Goal: Task Accomplishment & Management: Complete application form

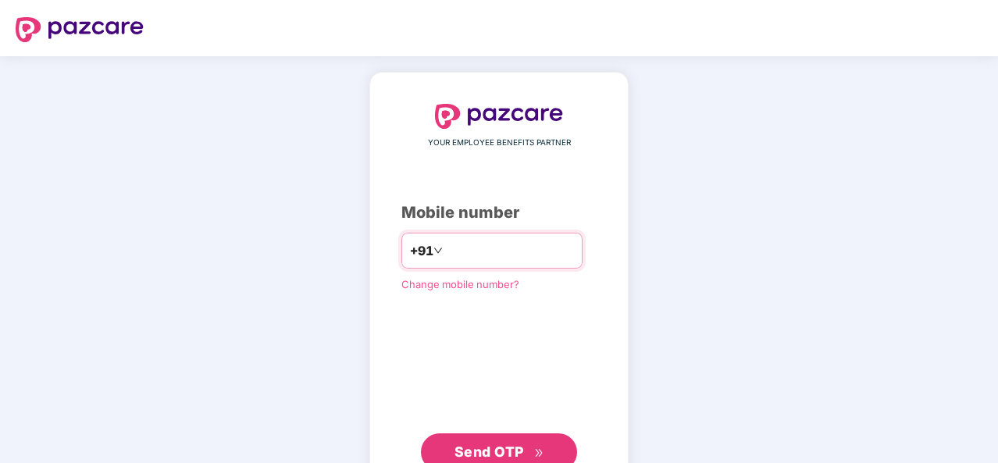
click at [477, 251] on input "number" at bounding box center [510, 250] width 128 height 25
type input "**********"
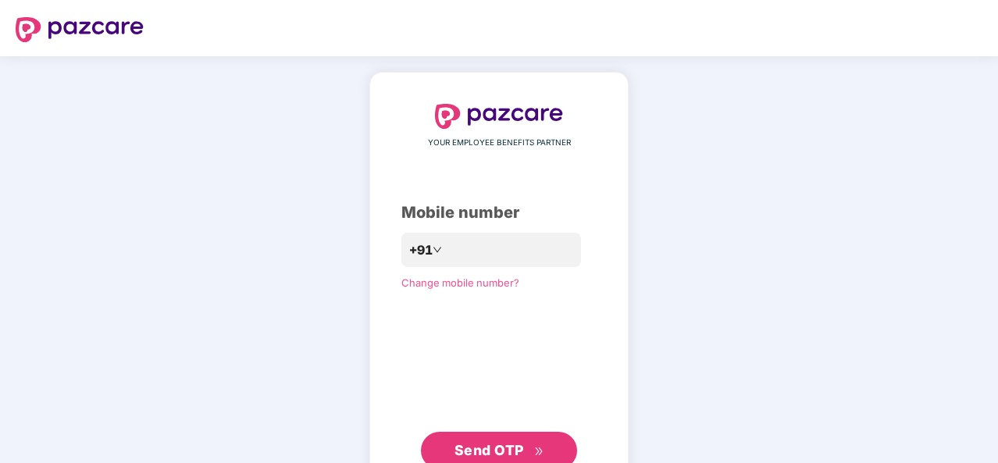
click at [503, 437] on button "Send OTP" at bounding box center [499, 450] width 156 height 37
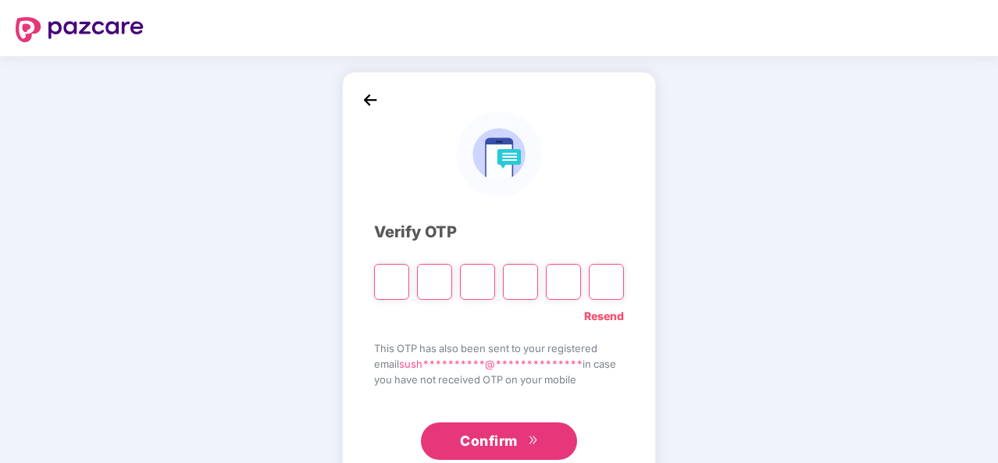
type input "*"
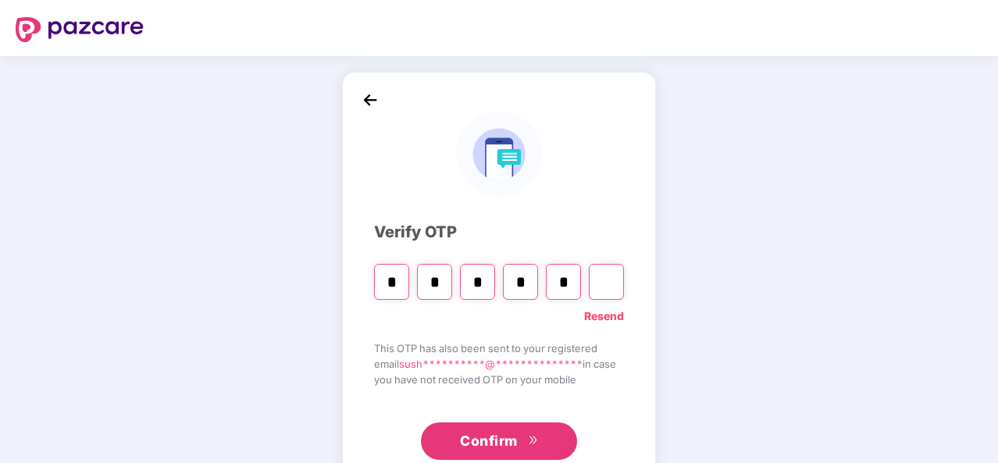
type input "*"
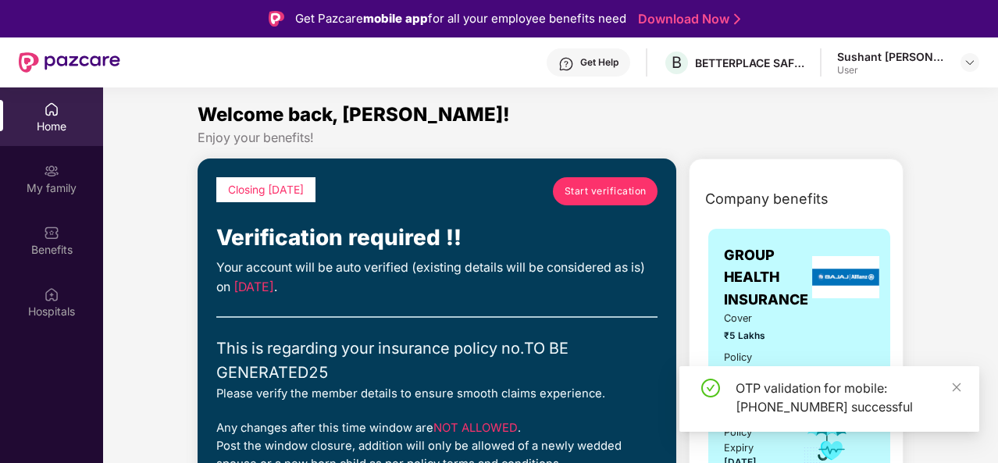
scroll to position [87, 0]
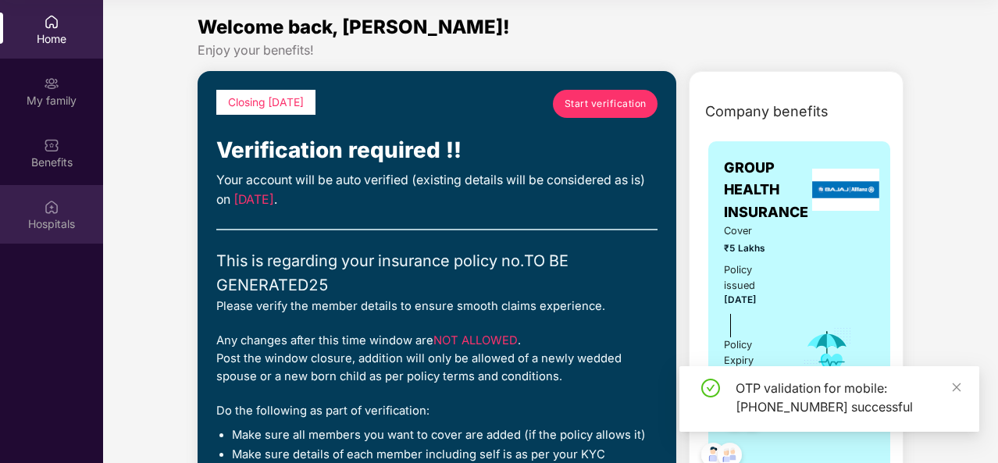
click at [66, 209] on div "Hospitals" at bounding box center [51, 214] width 103 height 59
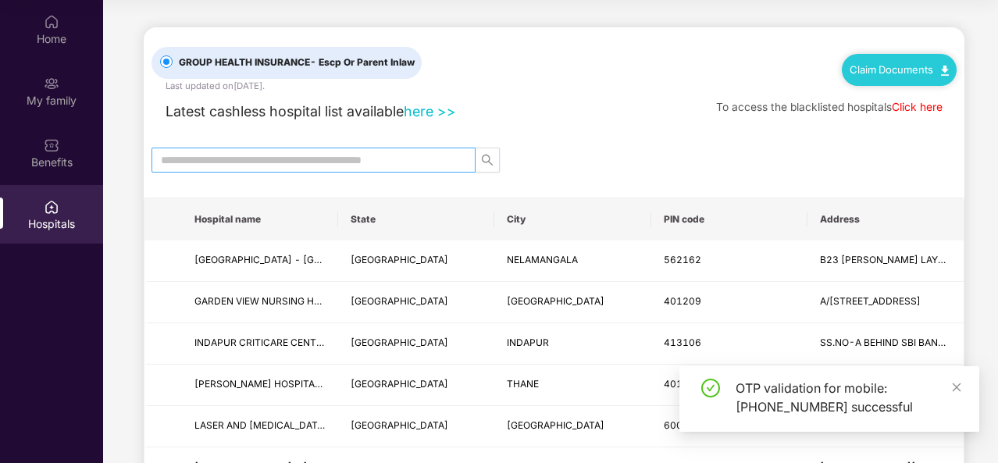
click at [262, 160] on input "text" at bounding box center [307, 160] width 293 height 17
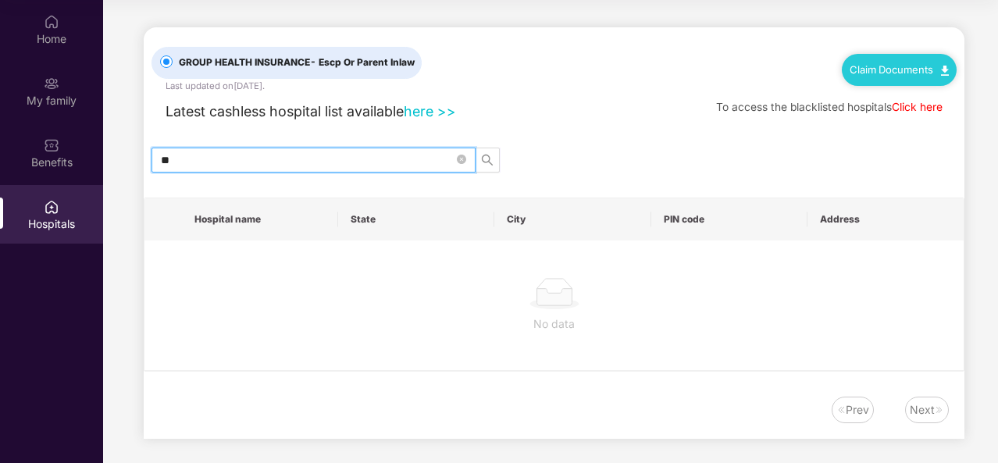
type input "*"
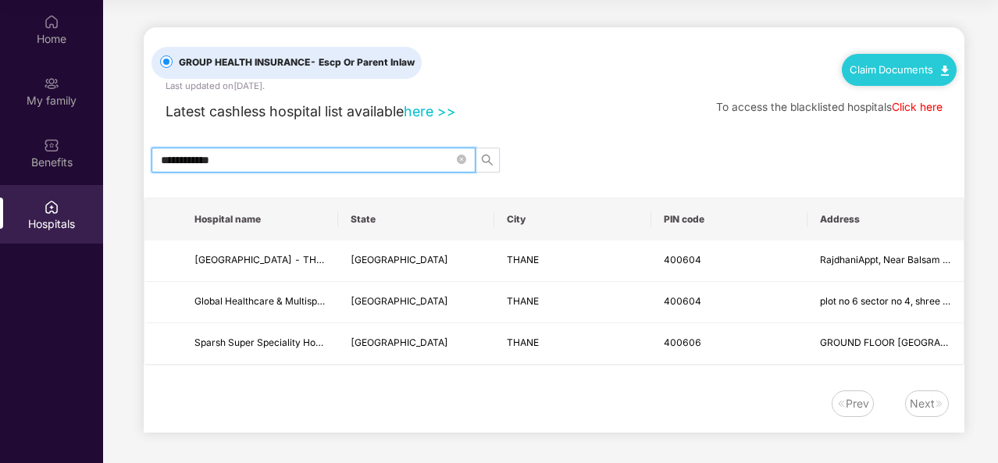
type input "**********"
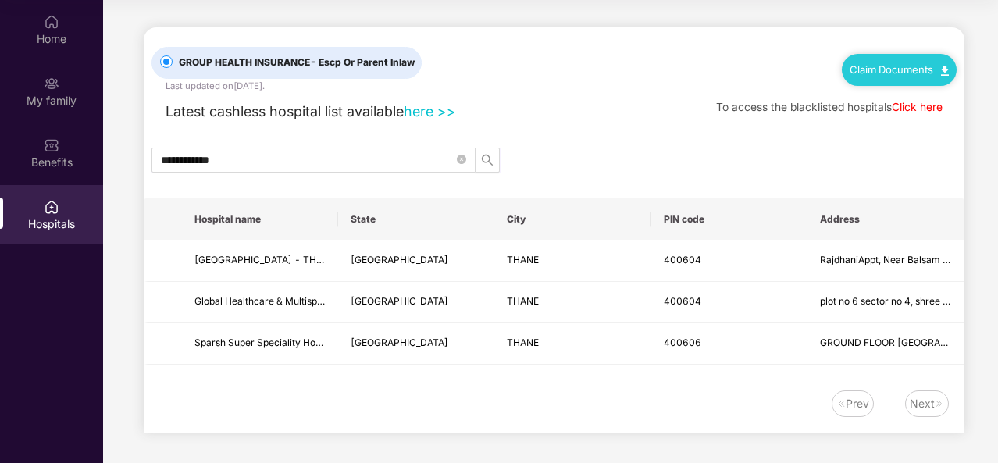
click at [718, 135] on div "**********" at bounding box center [554, 229] width 821 height 405
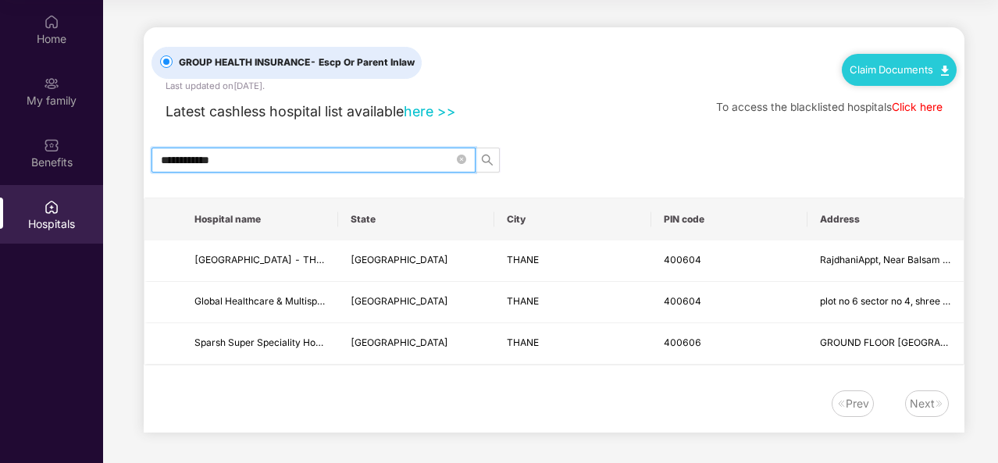
click at [414, 157] on input "**********" at bounding box center [307, 160] width 293 height 17
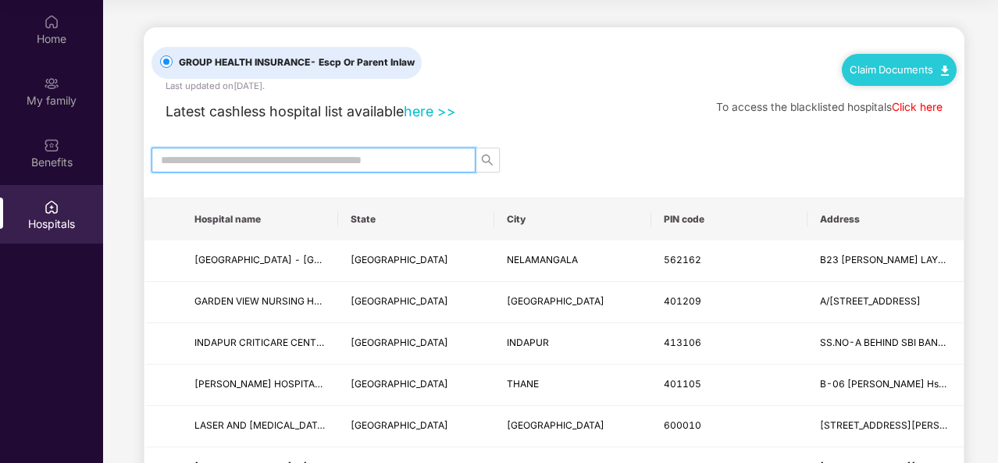
click at [312, 162] on input "text" at bounding box center [307, 160] width 293 height 17
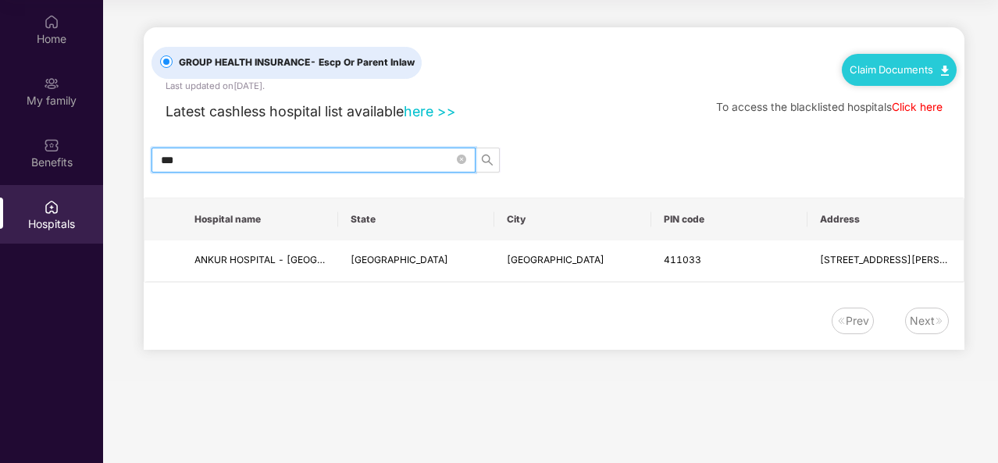
type input "**"
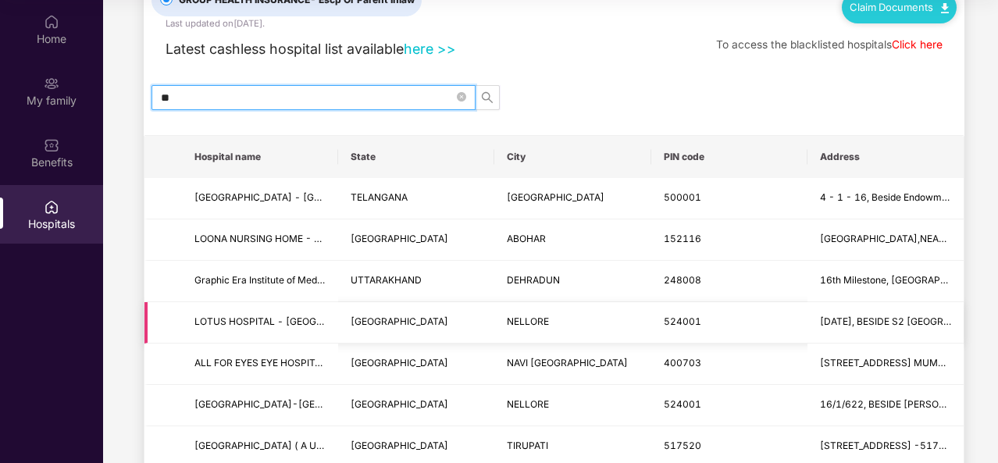
scroll to position [63, 0]
click at [466, 96] on icon "close-circle" at bounding box center [461, 95] width 9 height 9
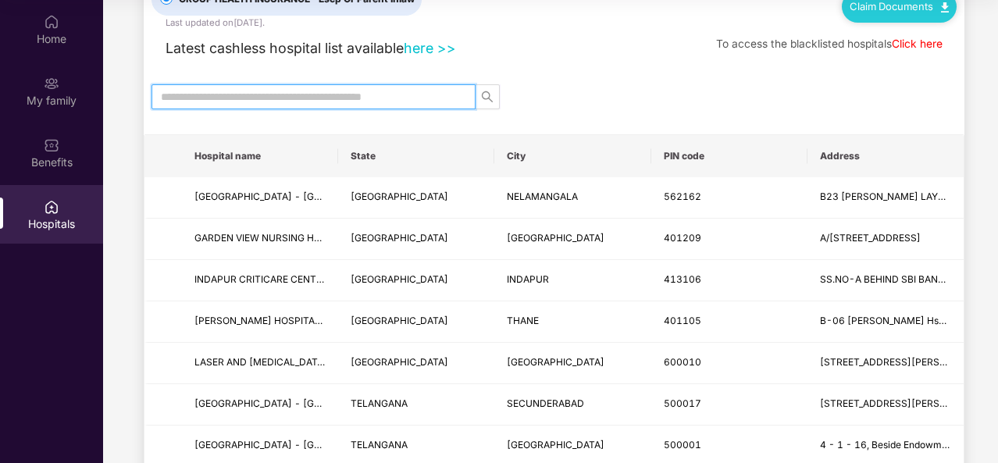
click at [306, 98] on input "text" at bounding box center [307, 96] width 293 height 17
click at [284, 97] on input "text" at bounding box center [307, 96] width 293 height 17
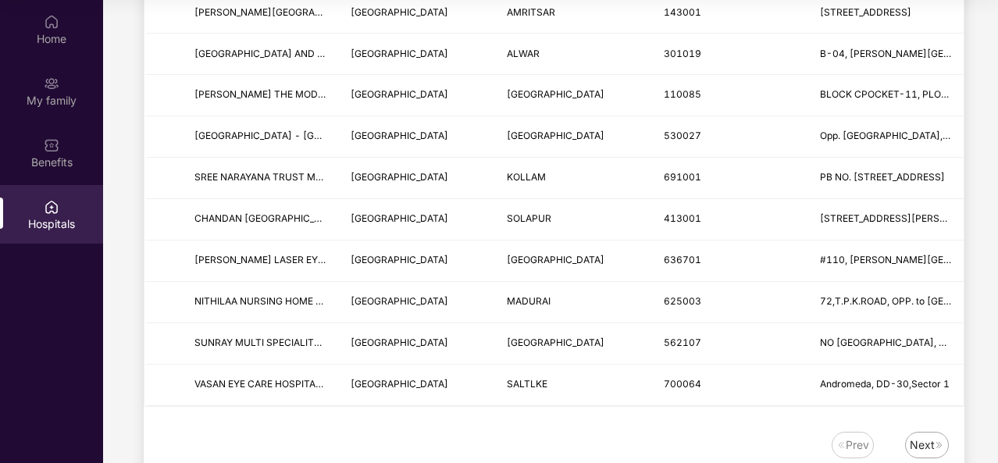
scroll to position [1904, 0]
click at [312, 223] on td "CHANDAN NEURO SCIENCES HOSPITAL - SOLAPUR" at bounding box center [260, 218] width 156 height 41
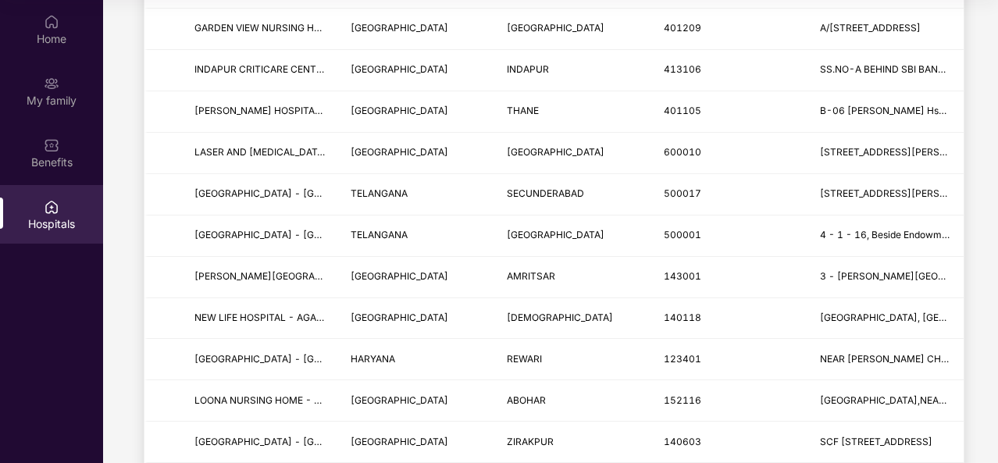
scroll to position [0, 0]
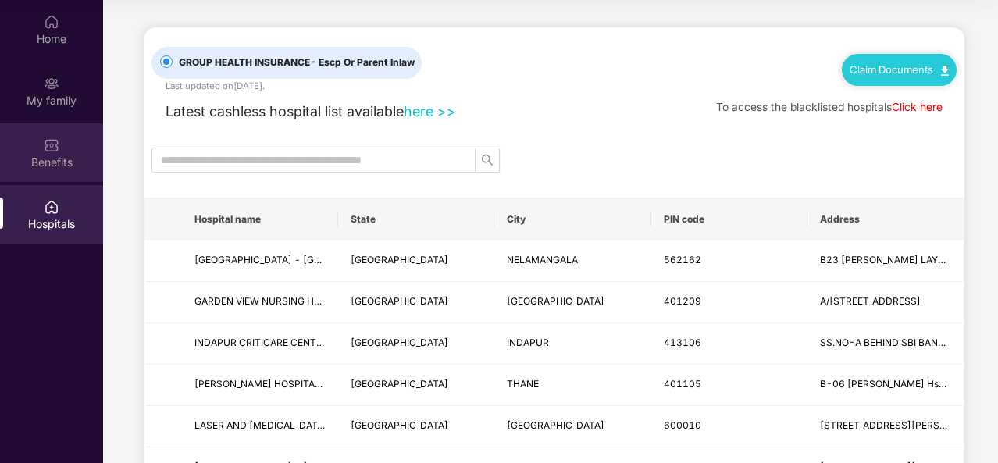
click at [55, 155] on div "Benefits" at bounding box center [51, 163] width 103 height 16
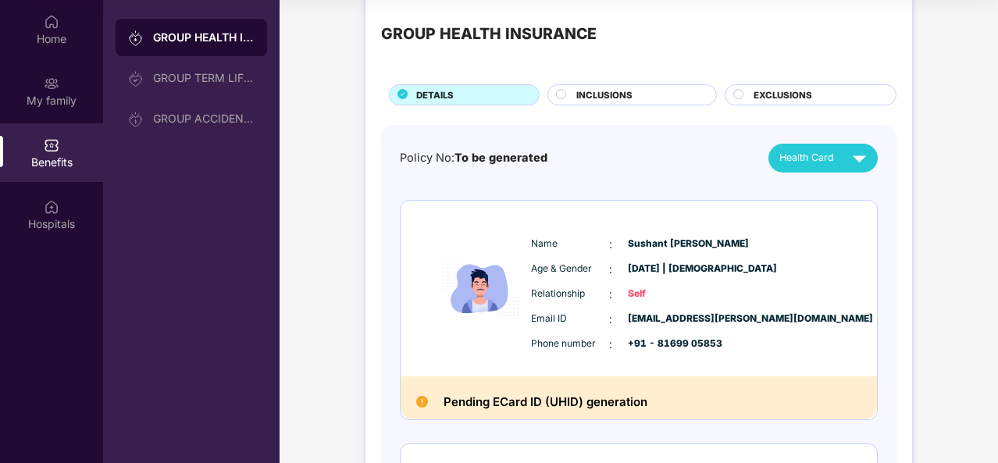
scroll to position [25, 0]
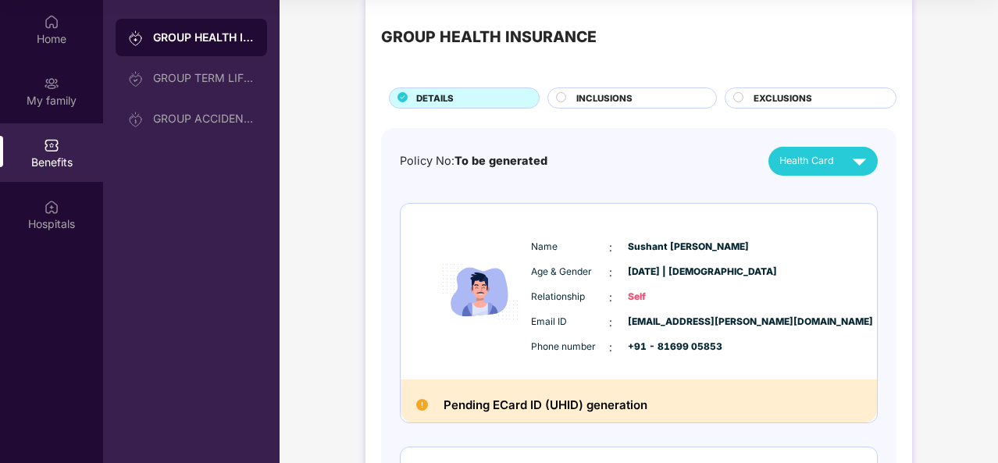
click at [607, 101] on span "INCLUSIONS" at bounding box center [605, 98] width 56 height 14
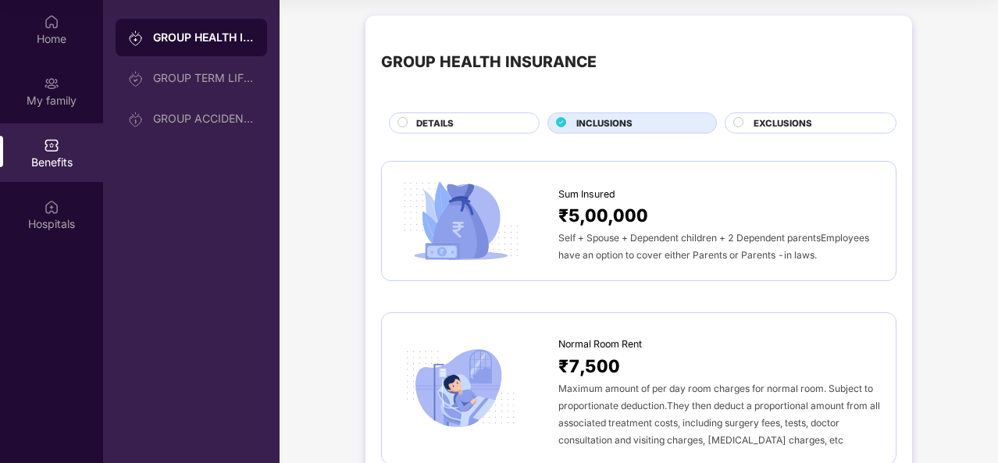
scroll to position [0, 0]
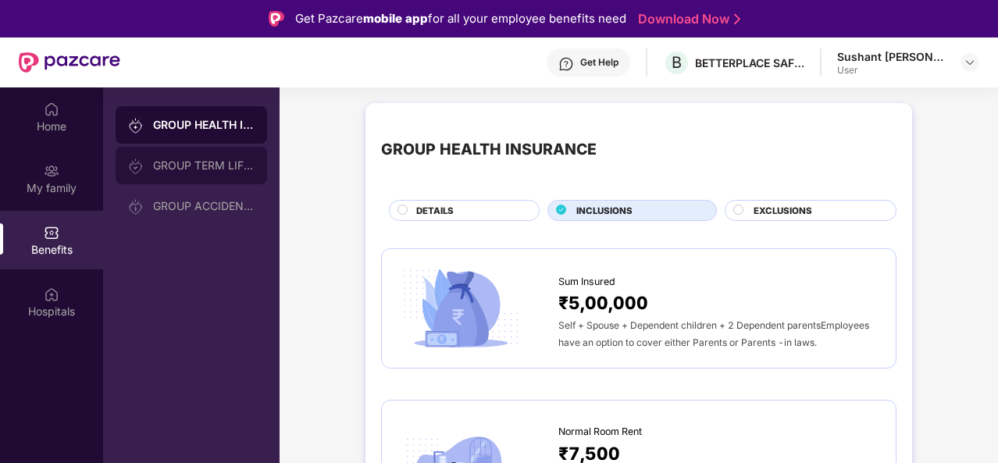
click at [177, 163] on div "GROUP TERM LIFE INSURANCE" at bounding box center [204, 165] width 102 height 12
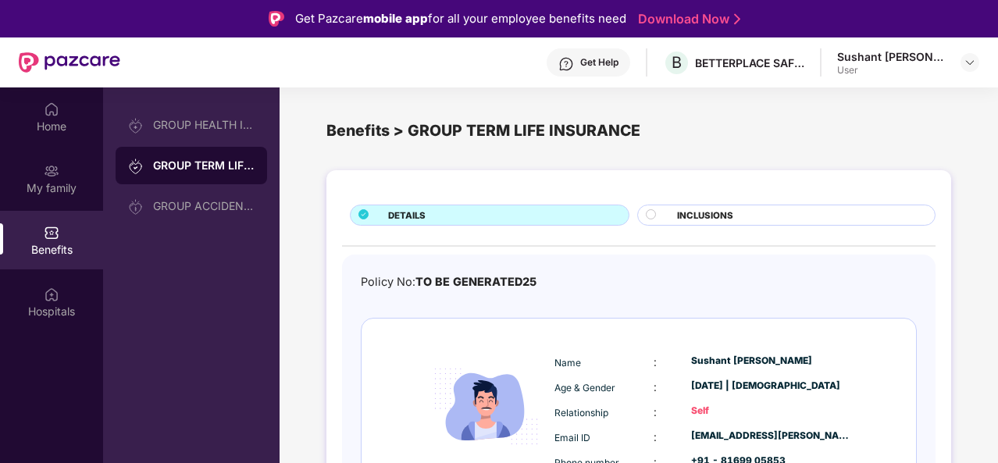
scroll to position [83, 0]
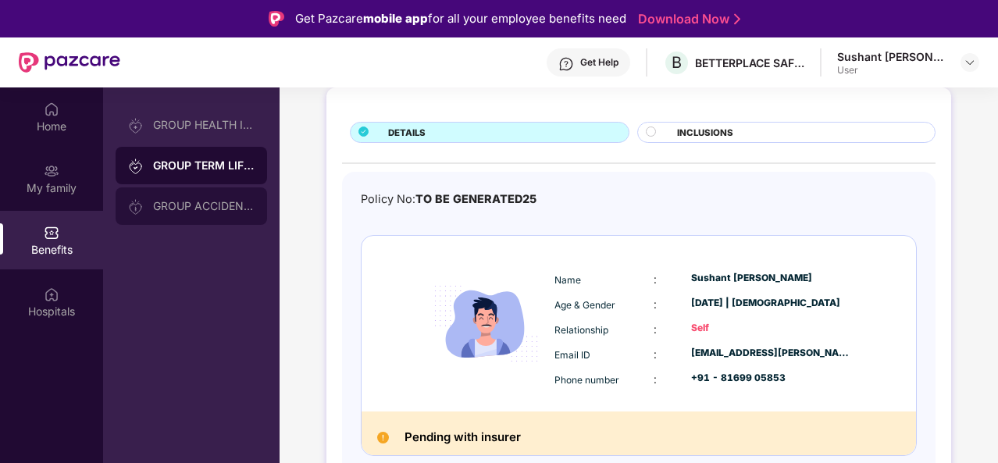
click at [184, 212] on div "GROUP ACCIDENTAL INSURANCE" at bounding box center [192, 205] width 152 height 37
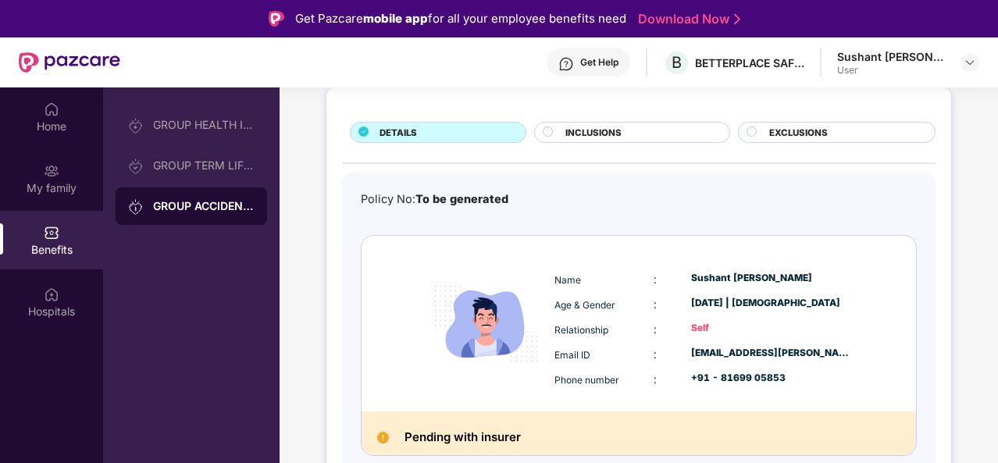
scroll to position [87, 0]
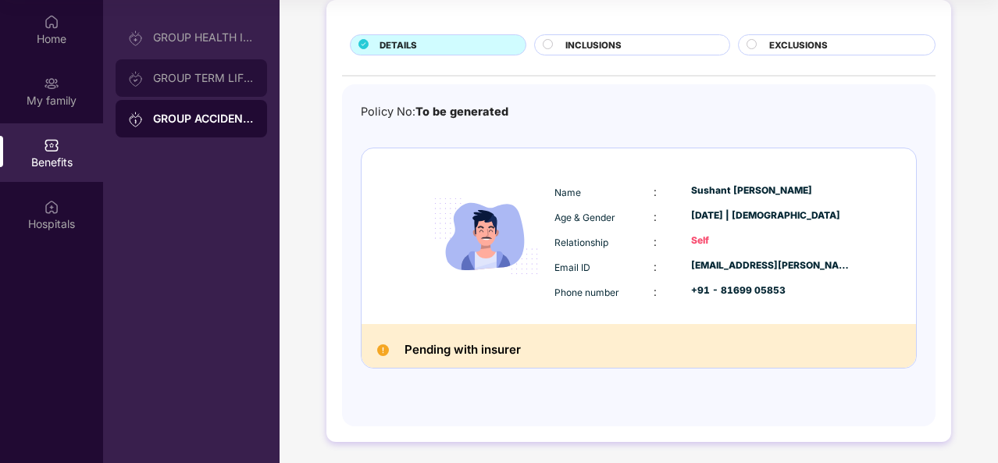
click at [203, 88] on div "GROUP TERM LIFE INSURANCE" at bounding box center [192, 77] width 152 height 37
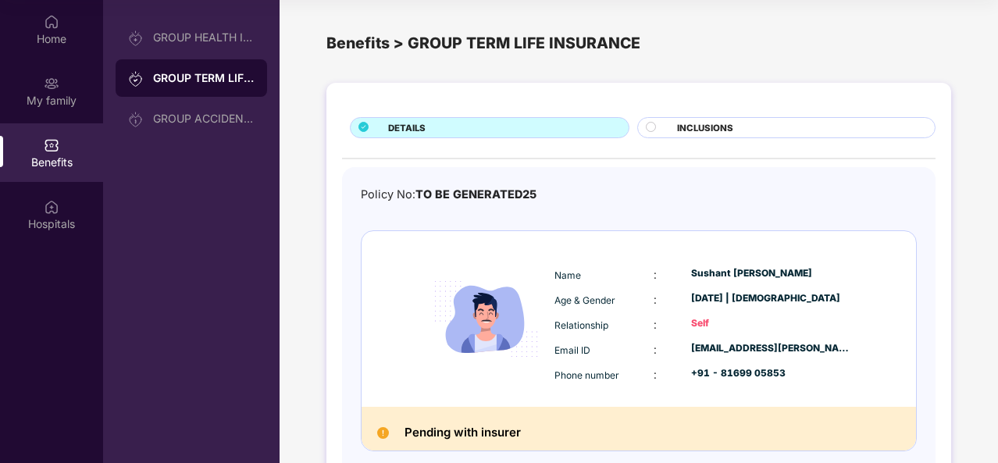
scroll to position [83, 0]
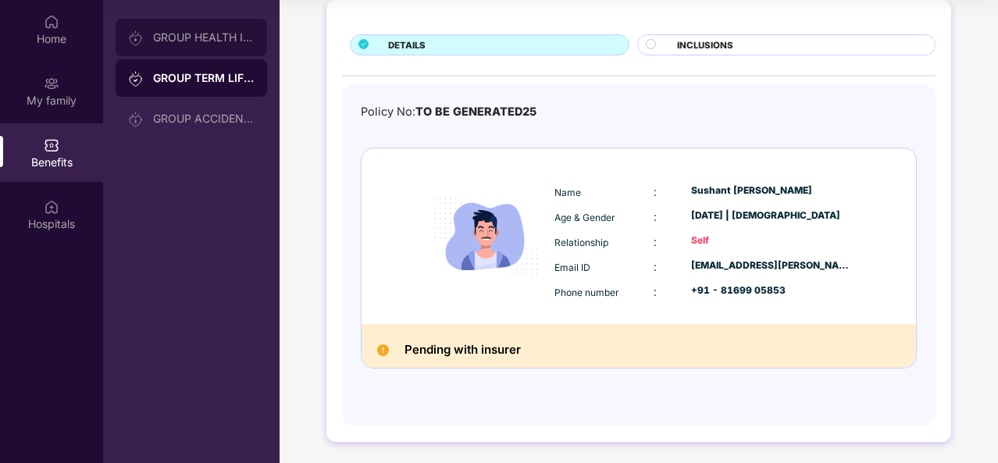
click at [219, 45] on div "GROUP HEALTH INSURANCE" at bounding box center [192, 37] width 152 height 37
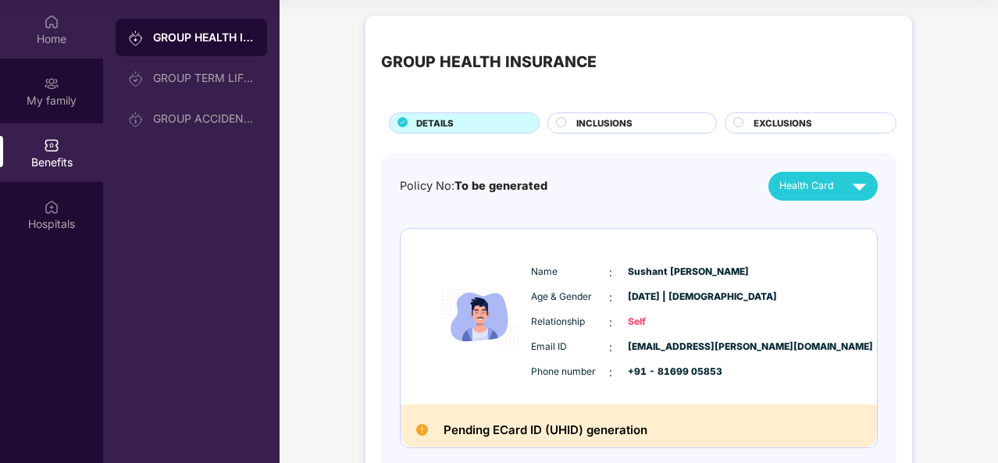
click at [16, 10] on div "Home" at bounding box center [51, 29] width 103 height 59
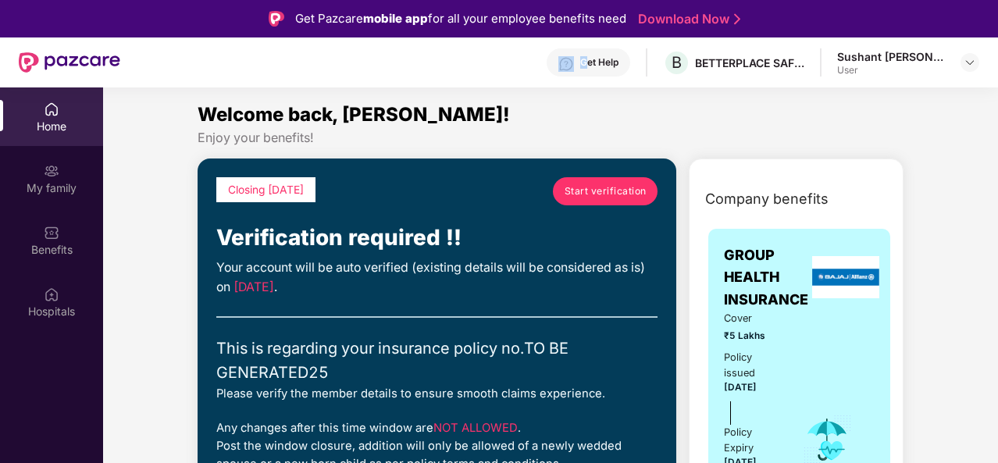
drag, startPoint x: 576, startPoint y: 46, endPoint x: 587, endPoint y: 68, distance: 24.8
click at [587, 68] on div "Get Help B BETTERPLACE SAFETY SOLUTIONS PRIVATE LIMITED Sushant Ashok Tayade Us…" at bounding box center [549, 62] width 859 height 50
click at [587, 68] on div "Get Help" at bounding box center [599, 62] width 38 height 12
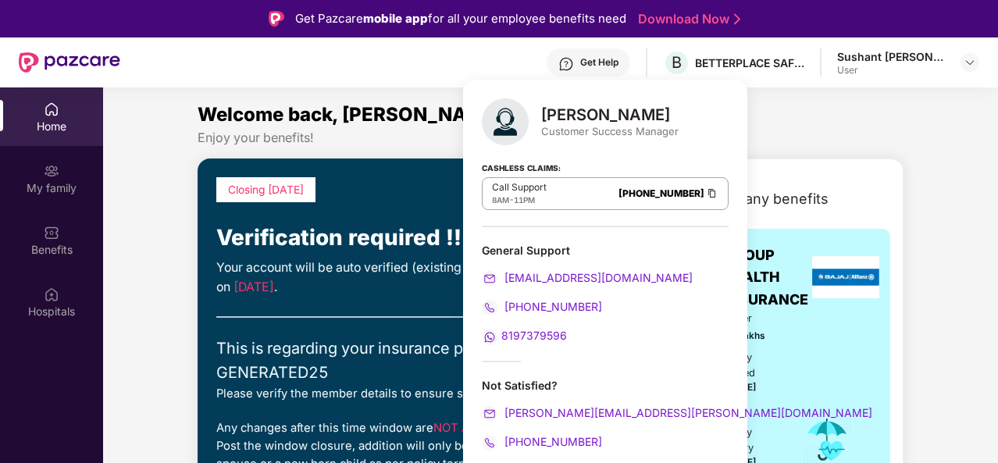
scroll to position [87, 0]
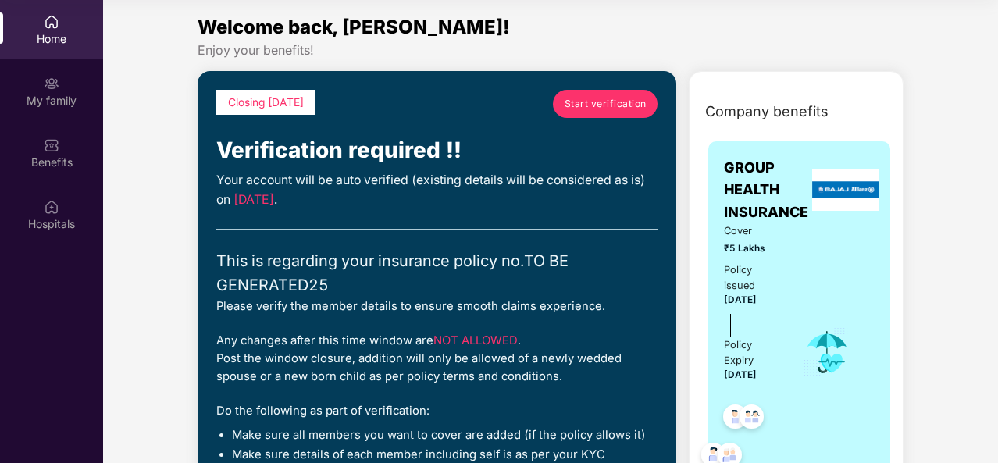
click at [773, 56] on div "Enjoy your benefits!" at bounding box center [551, 50] width 706 height 16
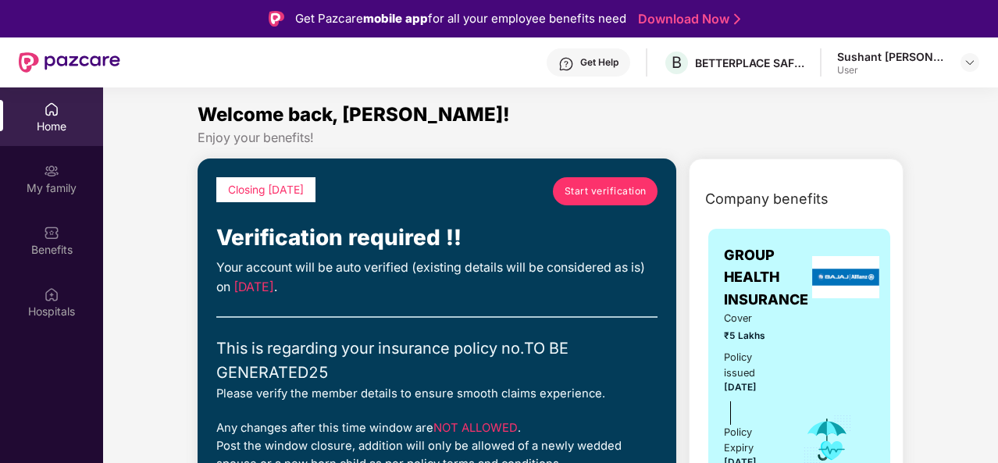
click at [497, 116] on div "Welcome back, [PERSON_NAME]!" at bounding box center [551, 115] width 706 height 30
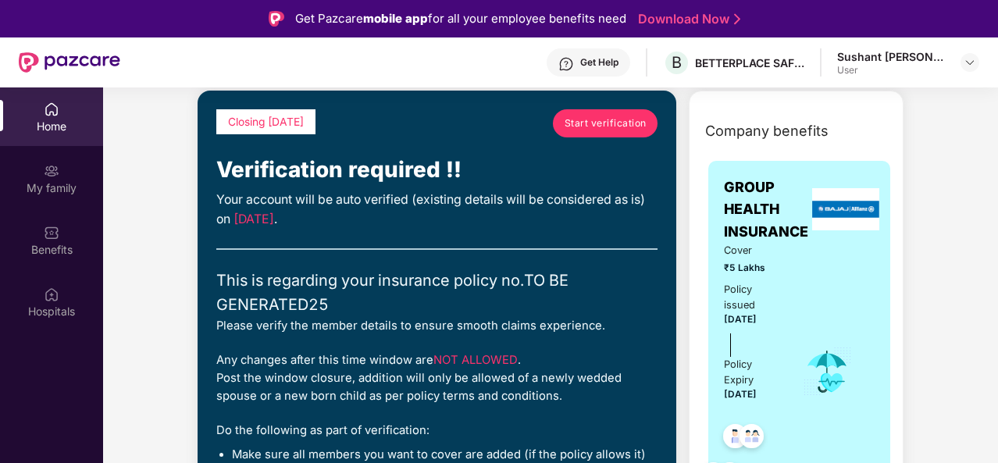
scroll to position [69, 0]
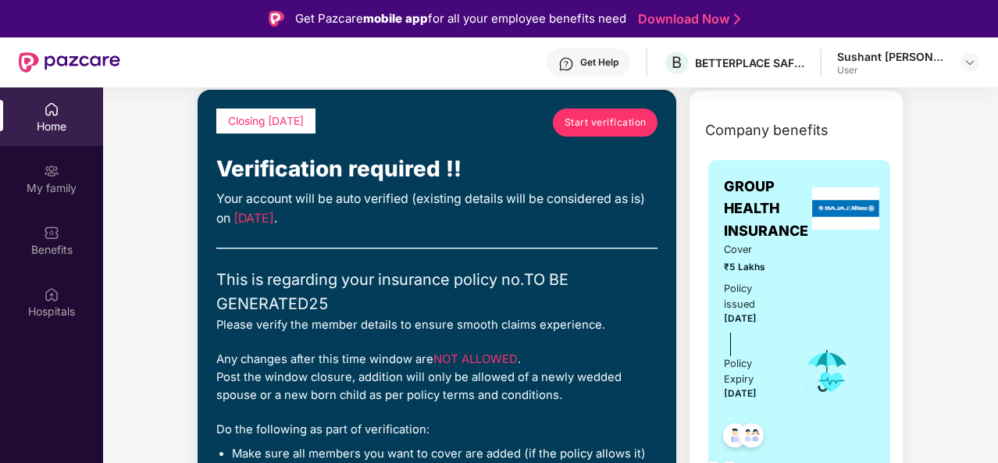
click at [605, 120] on span "Start verification" at bounding box center [606, 122] width 82 height 15
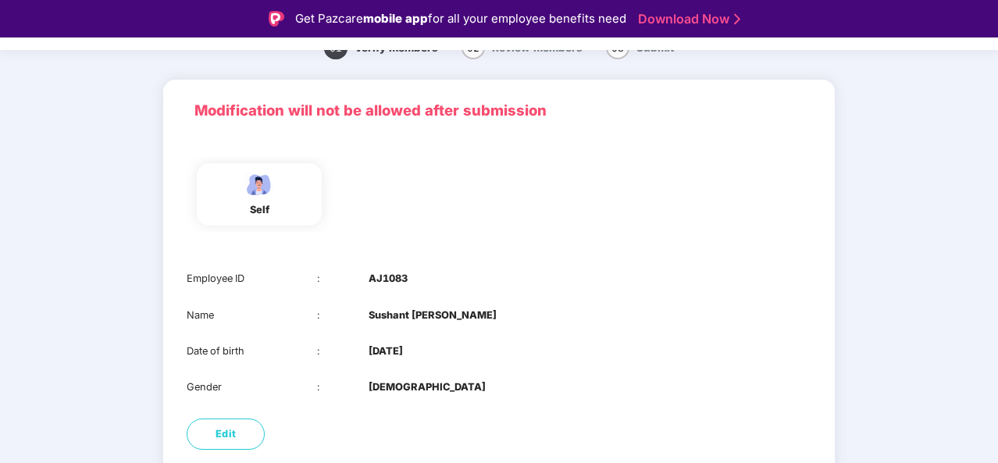
scroll to position [152, 0]
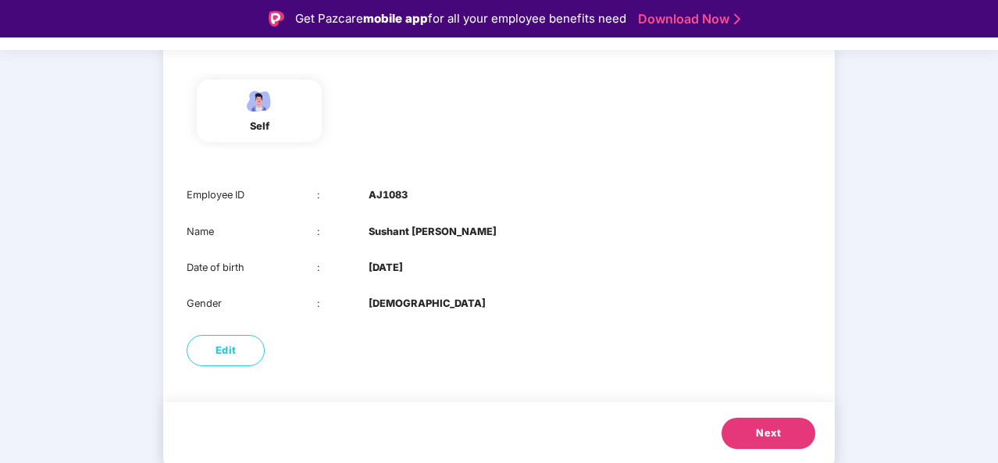
click at [770, 436] on span "Next" at bounding box center [768, 434] width 25 height 16
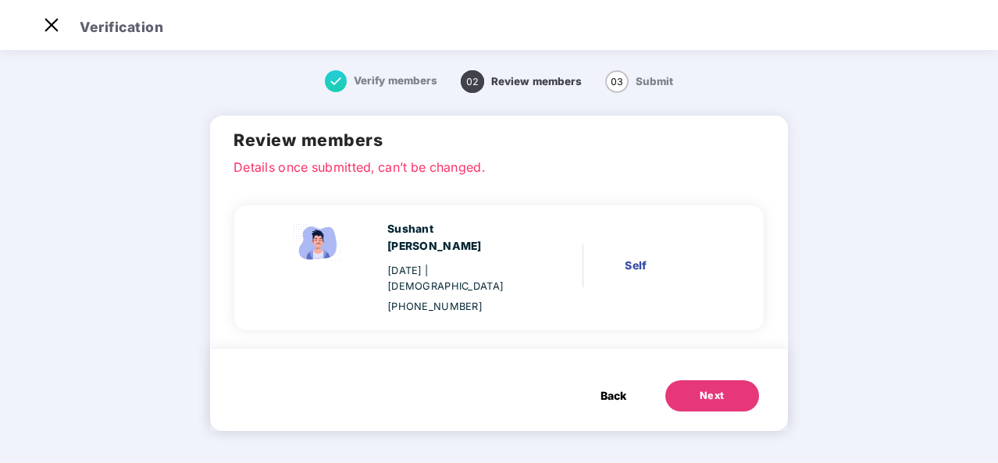
scroll to position [0, 0]
click at [716, 388] on div "Next" at bounding box center [712, 396] width 25 height 16
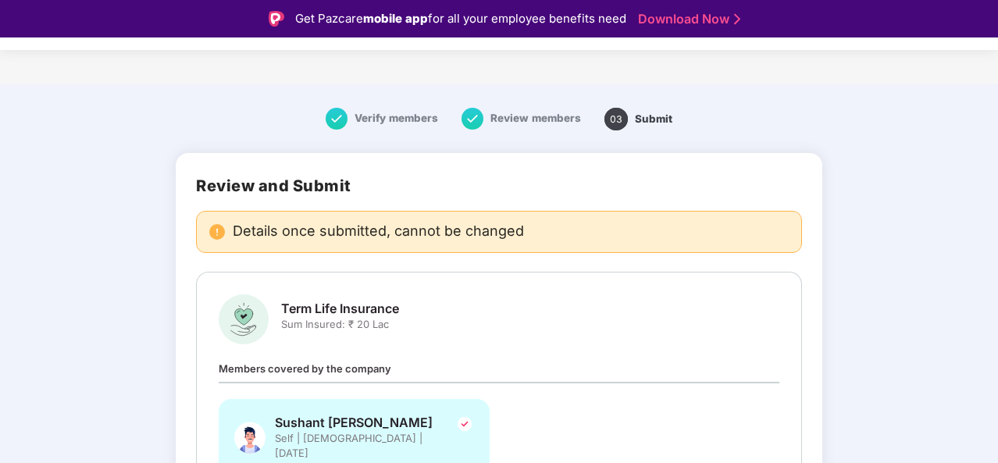
scroll to position [122, 0]
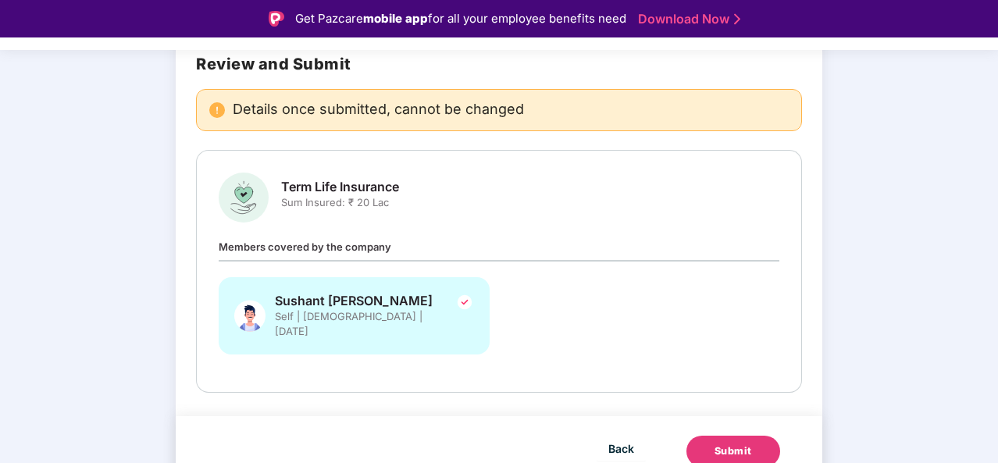
click at [719, 444] on div "Submit" at bounding box center [733, 452] width 37 height 16
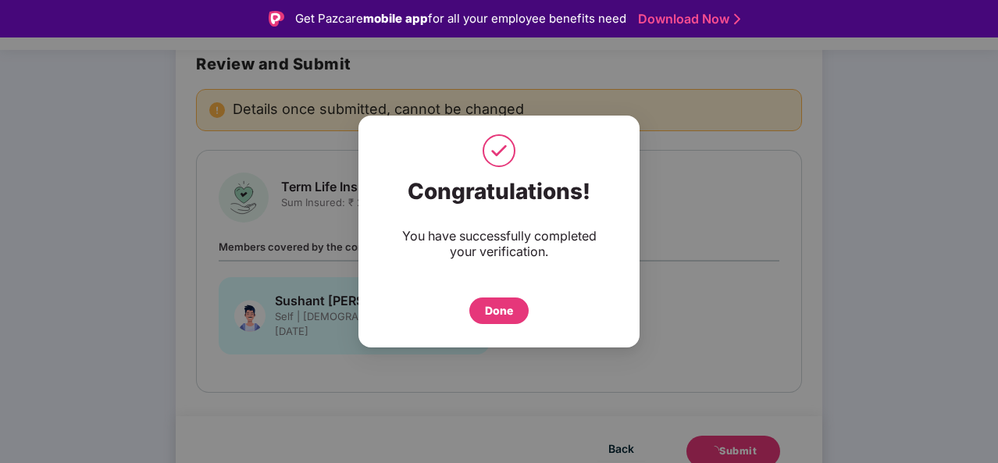
click at [505, 327] on div "Congratulations! You have successfully completed your verification. Done" at bounding box center [499, 251] width 281 height 162
click at [488, 310] on div "Done" at bounding box center [499, 310] width 28 height 17
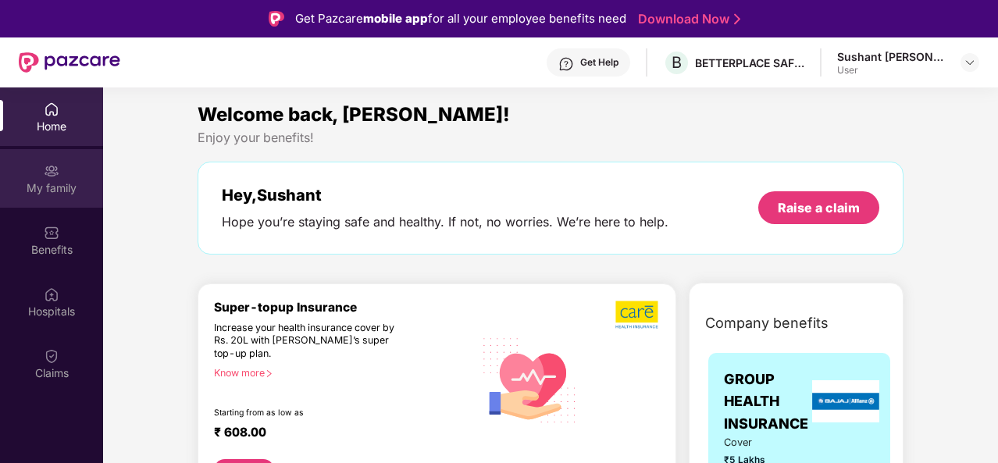
click at [58, 198] on div "My family" at bounding box center [51, 178] width 103 height 59
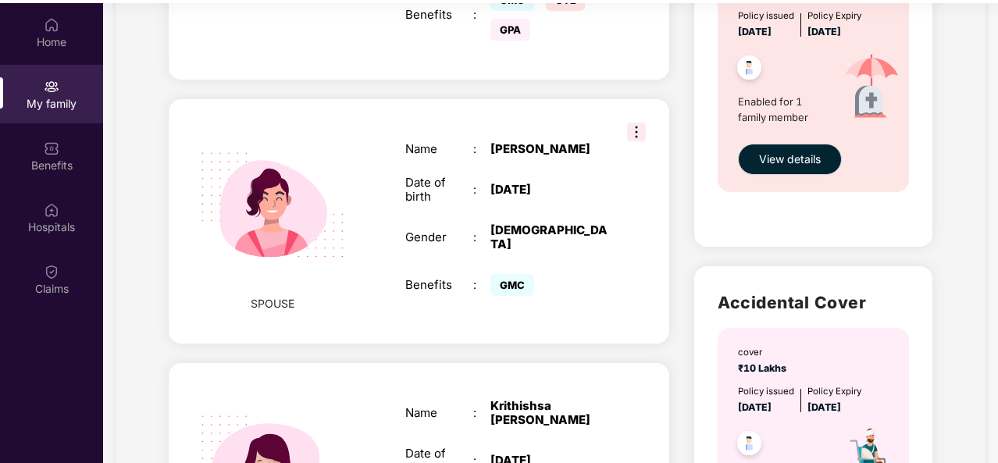
scroll to position [800, 0]
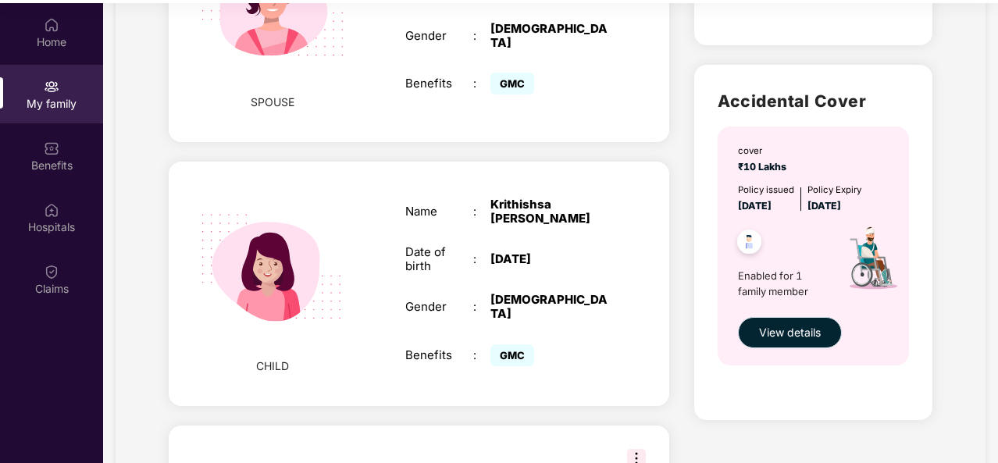
click at [796, 339] on span "View details" at bounding box center [790, 332] width 62 height 17
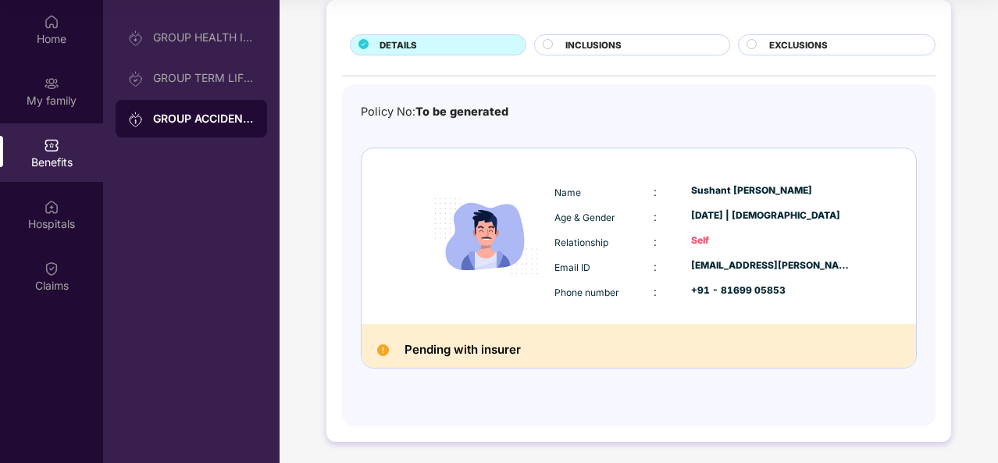
scroll to position [87, 0]
click at [609, 45] on span "INCLUSIONS" at bounding box center [594, 46] width 56 height 14
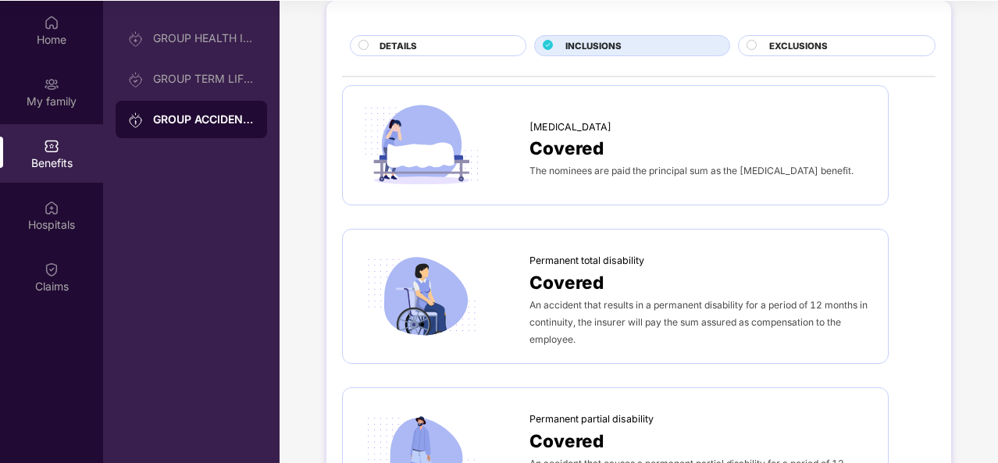
click at [456, 44] on div "DETAILS" at bounding box center [445, 47] width 146 height 16
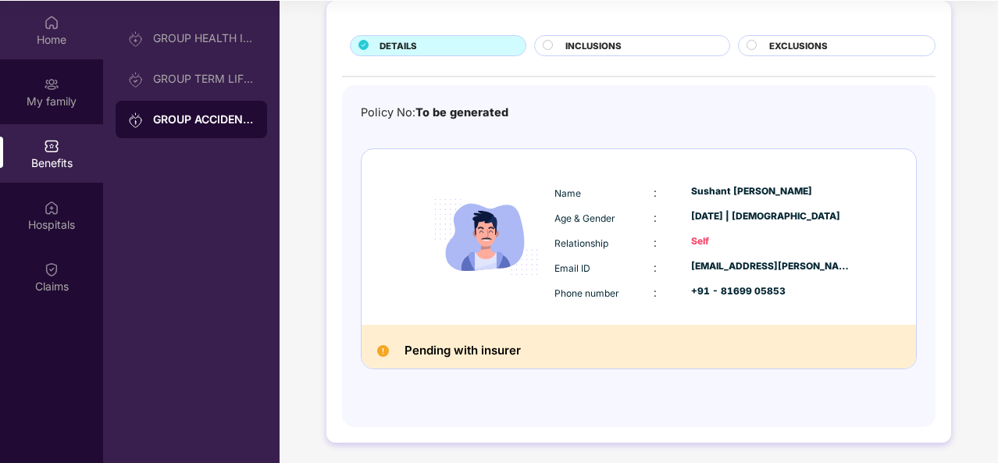
click at [37, 39] on div "Home" at bounding box center [51, 40] width 103 height 16
